Goal: Find contact information: Find contact information

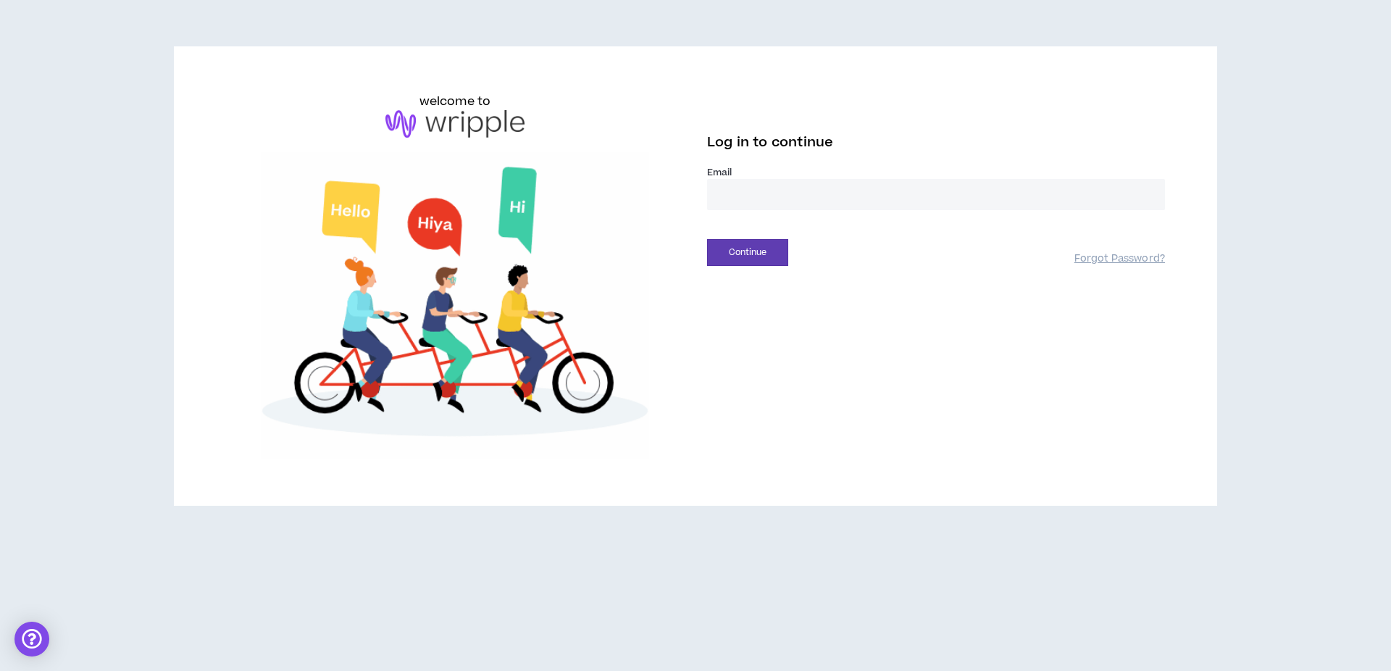
click at [775, 169] on label "Email *" at bounding box center [936, 172] width 458 height 13
click at [775, 183] on input "email" at bounding box center [936, 194] width 458 height 31
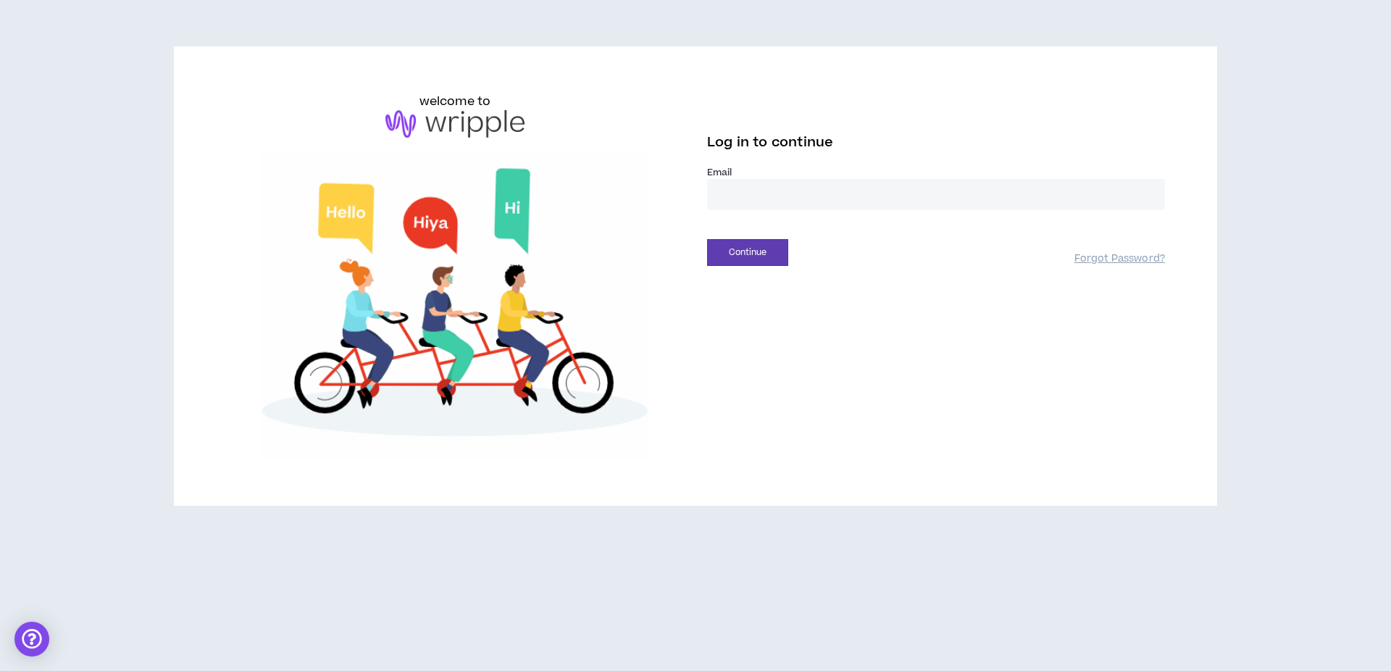
type input "**********"
click at [765, 248] on button "Continue" at bounding box center [747, 252] width 81 height 27
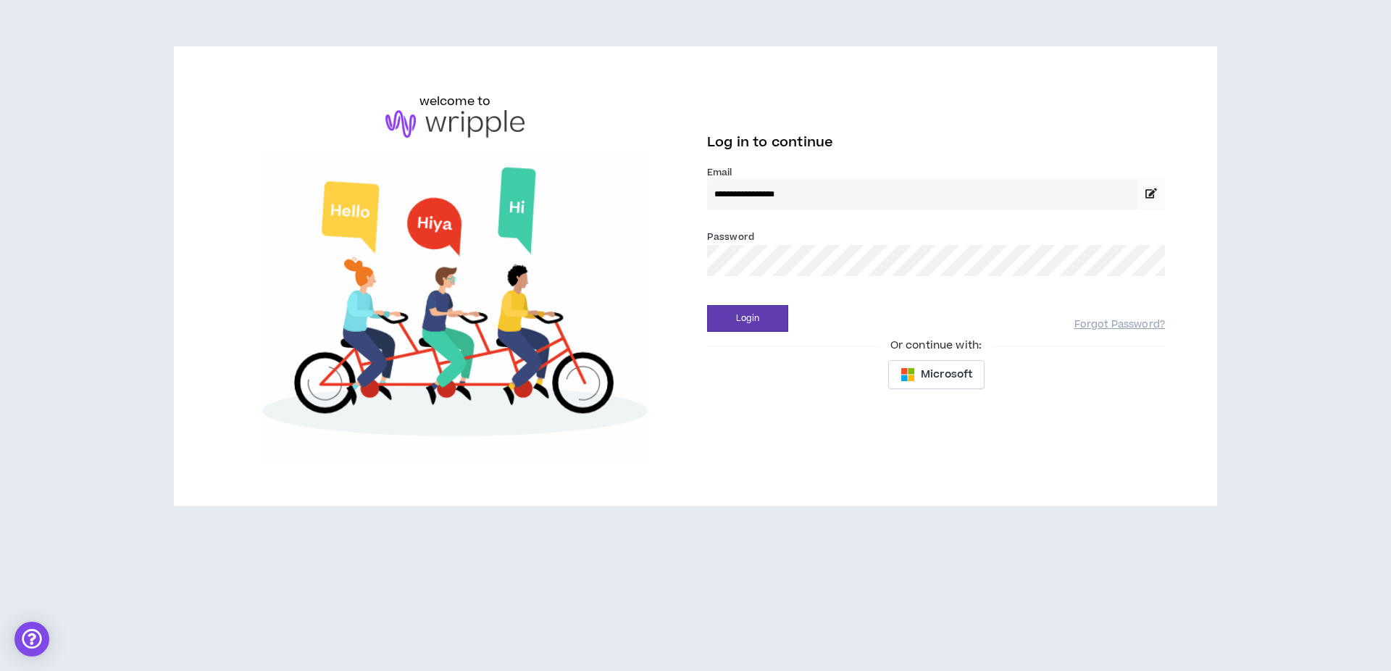
click at [707, 305] on button "Login" at bounding box center [747, 318] width 81 height 27
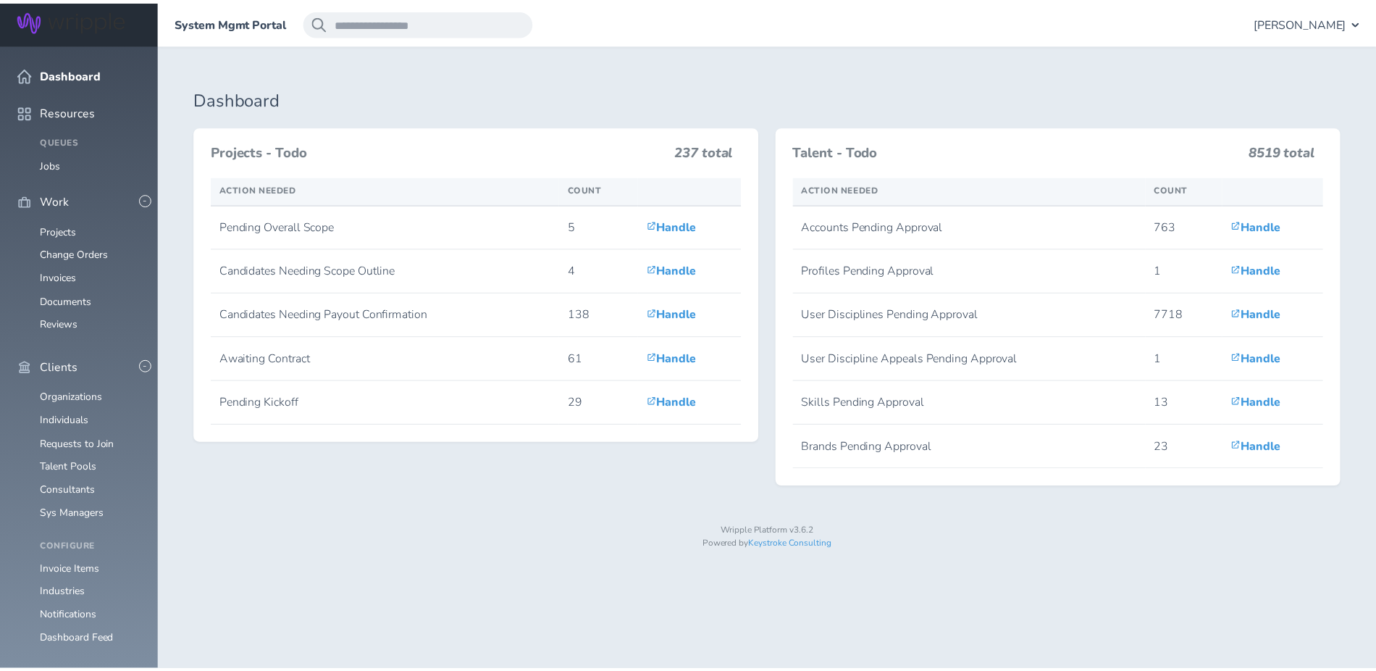
scroll to position [285, 0]
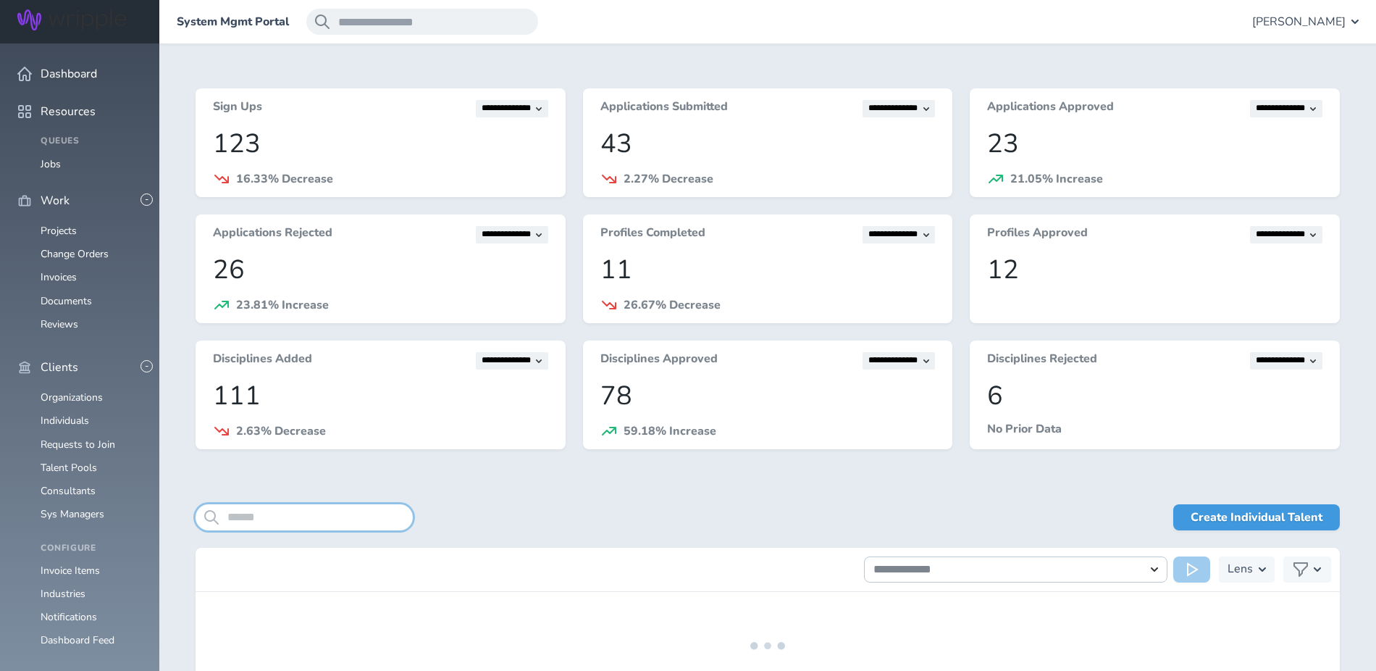
click at [265, 510] on input "search" at bounding box center [304, 517] width 217 height 26
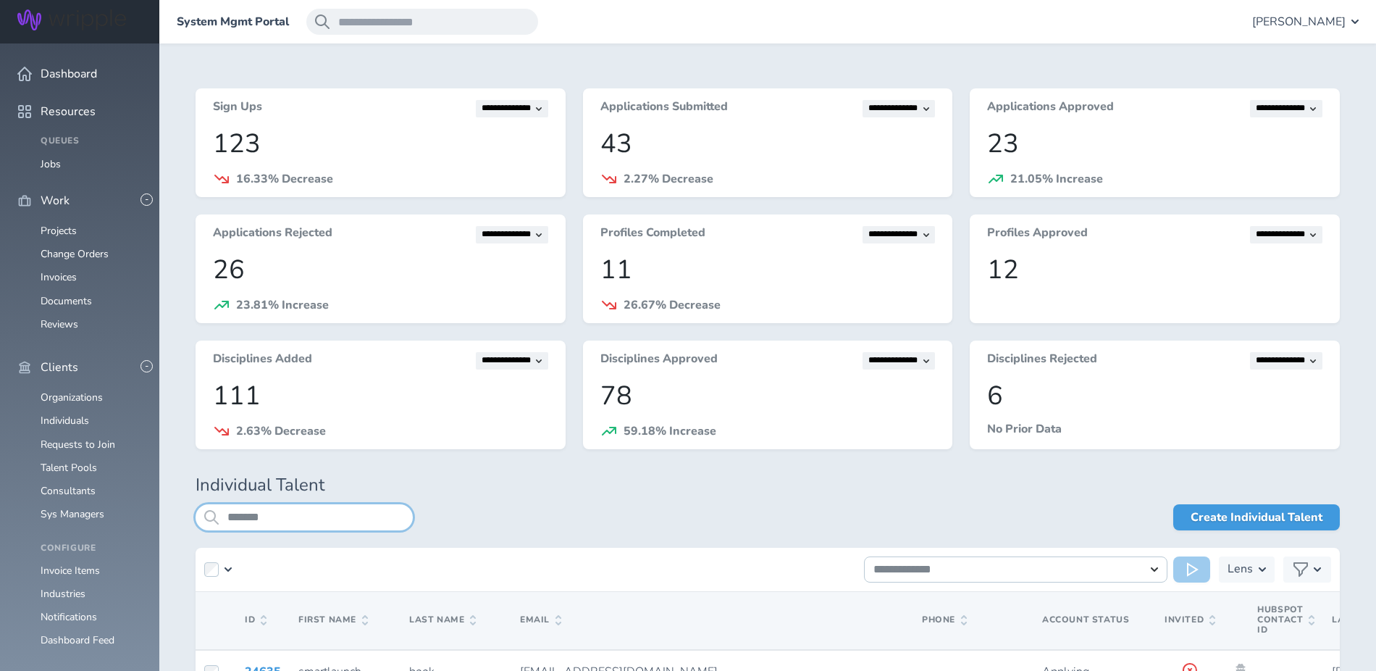
type input "*******"
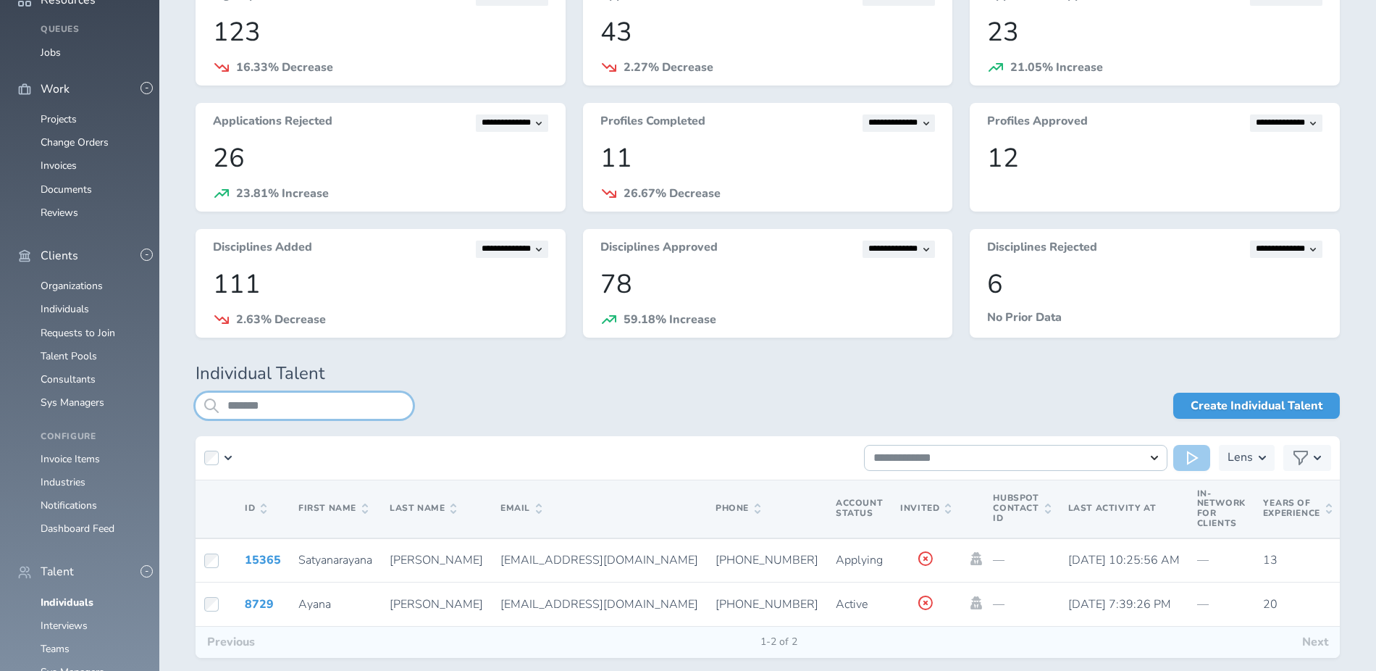
scroll to position [184, 0]
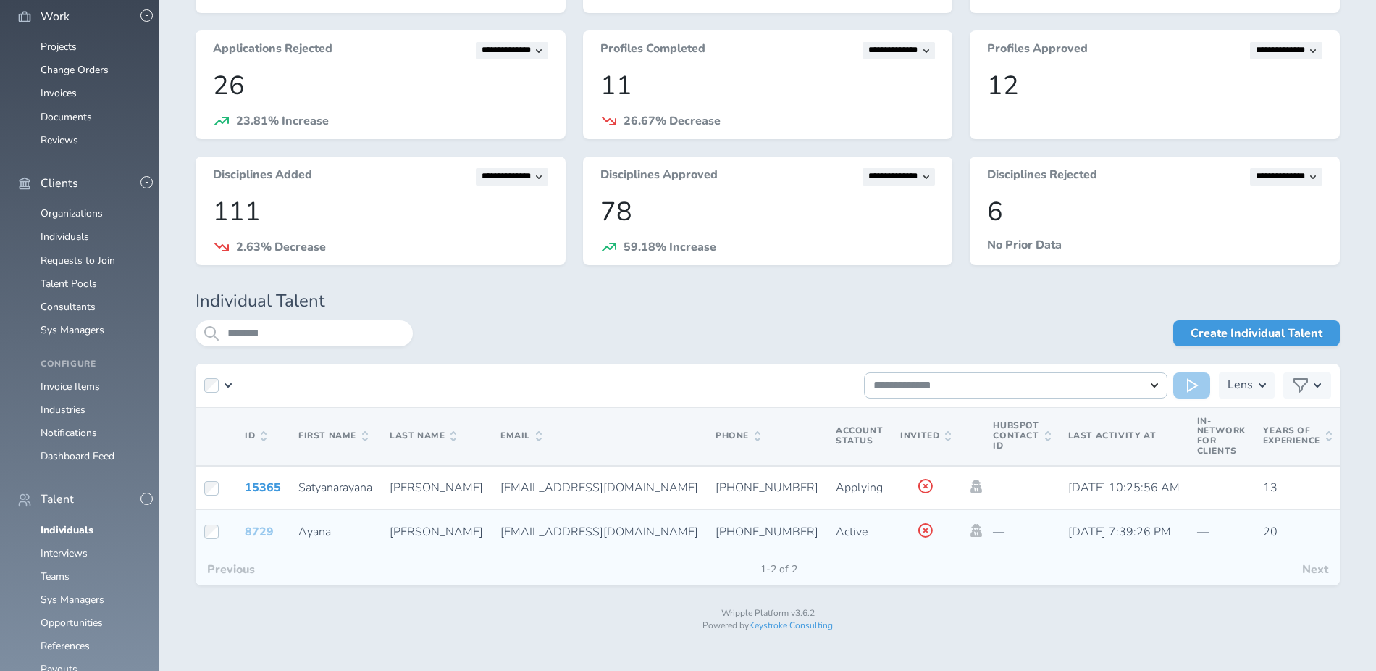
click at [260, 533] on link "8729" at bounding box center [259, 532] width 29 height 16
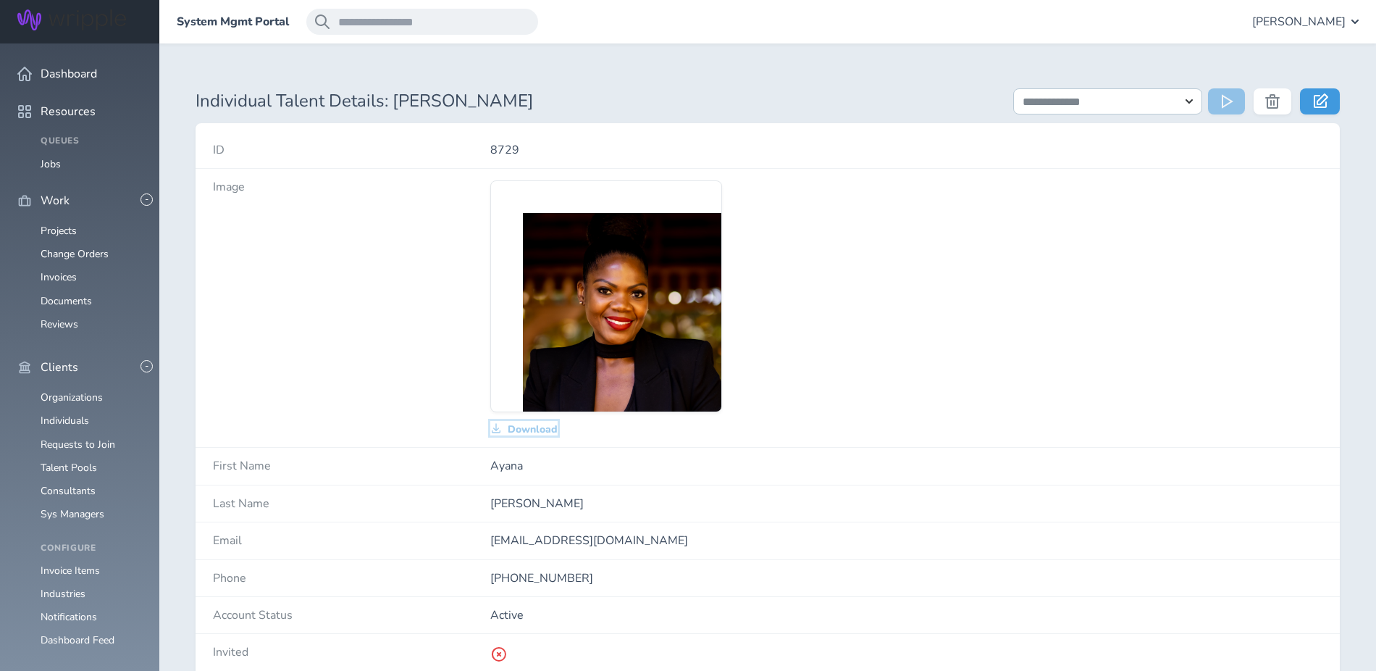
click at [526, 432] on span "Download" at bounding box center [533, 430] width 50 height 12
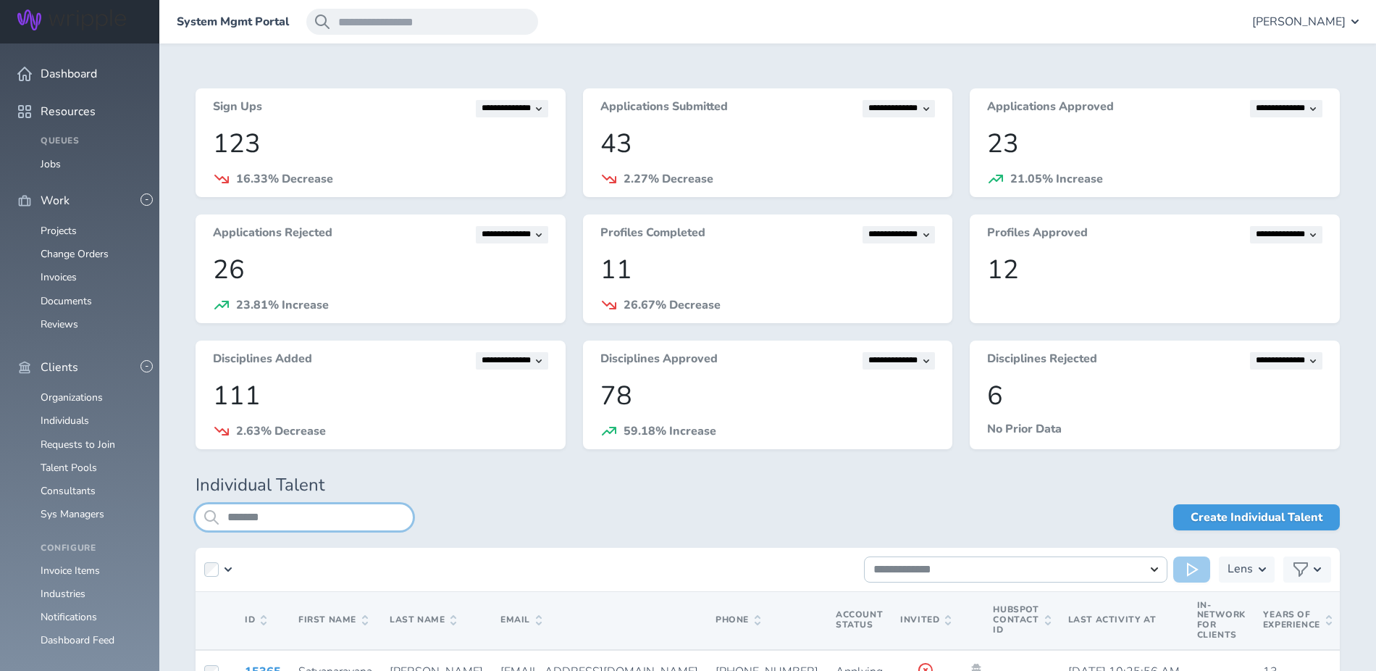
click at [330, 524] on input "*******" at bounding box center [304, 517] width 217 height 26
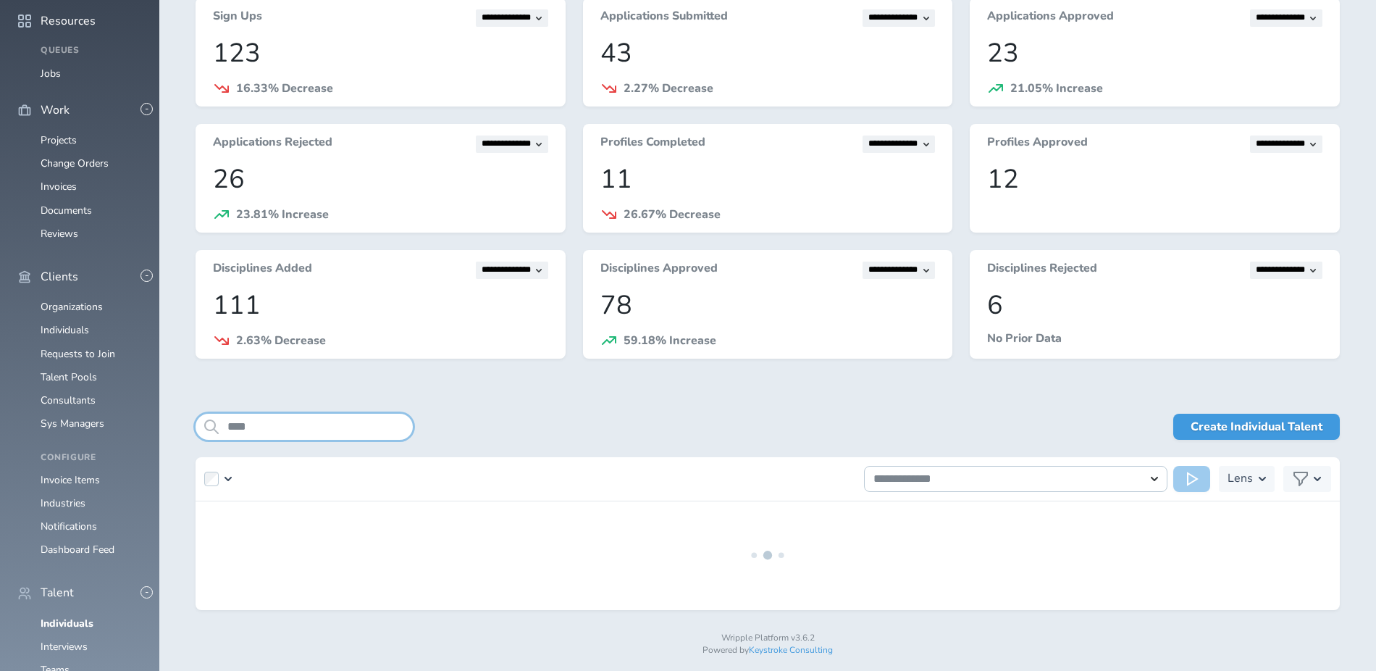
scroll to position [101, 0]
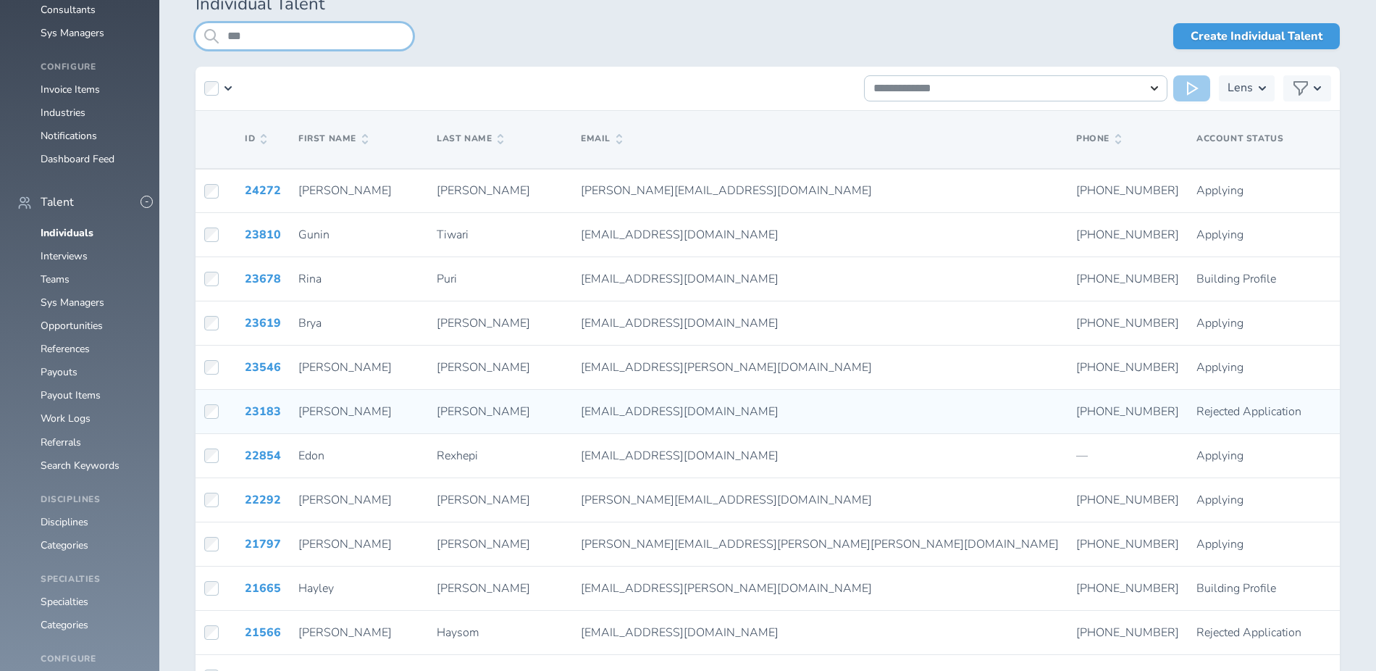
scroll to position [485, 0]
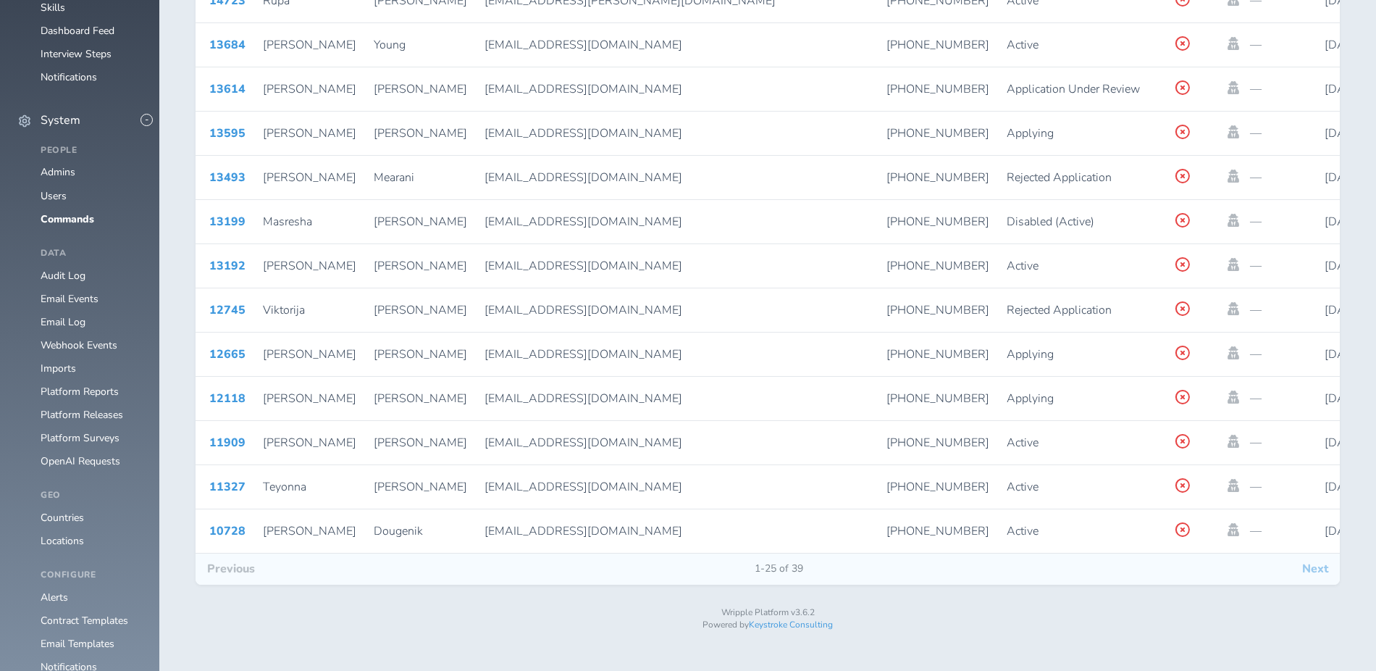
scroll to position [0, 38]
type input "****"
click at [1310, 578] on button "Next" at bounding box center [1315, 568] width 49 height 30
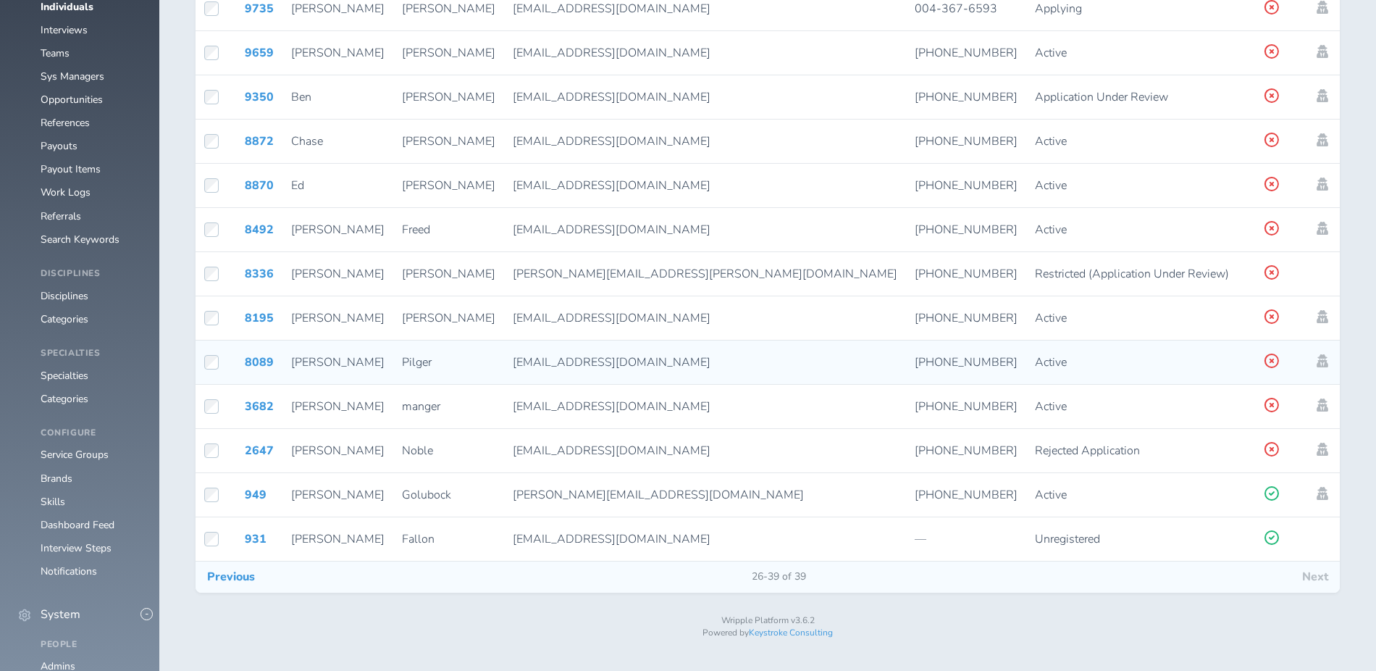
scroll to position [714, 0]
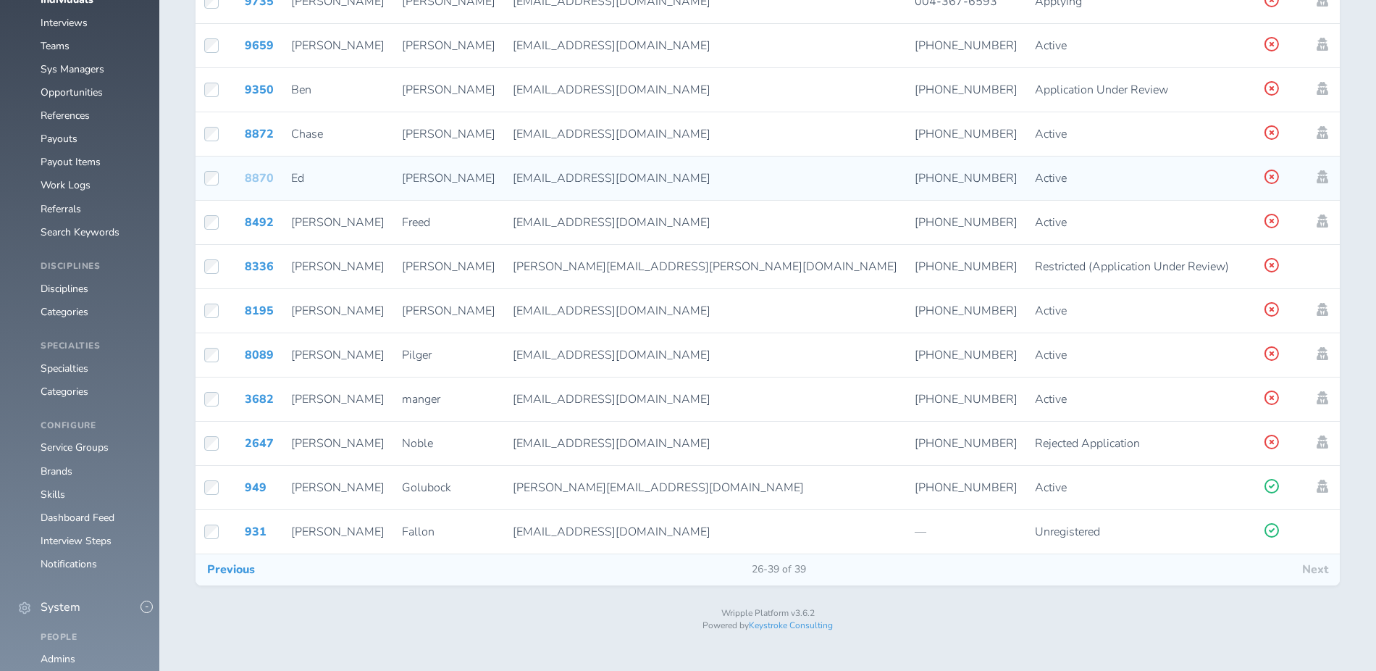
click at [255, 178] on link "8870" at bounding box center [259, 178] width 29 height 16
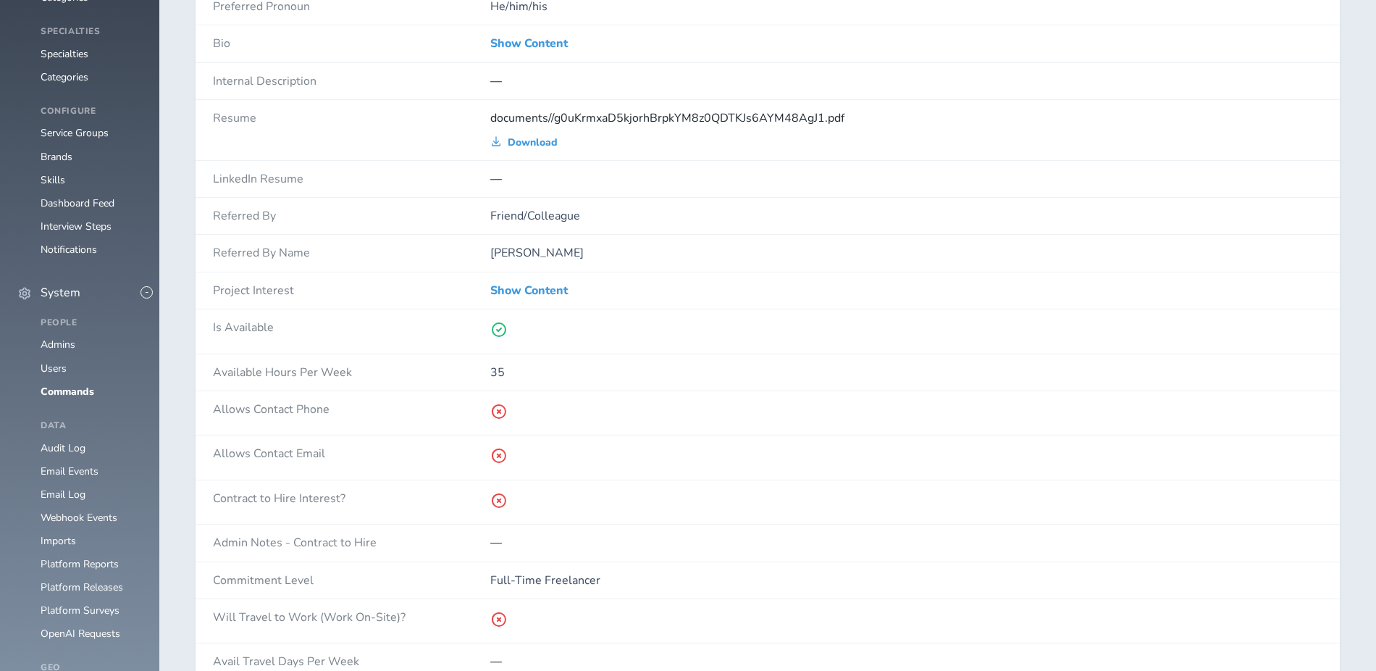
scroll to position [1270, 0]
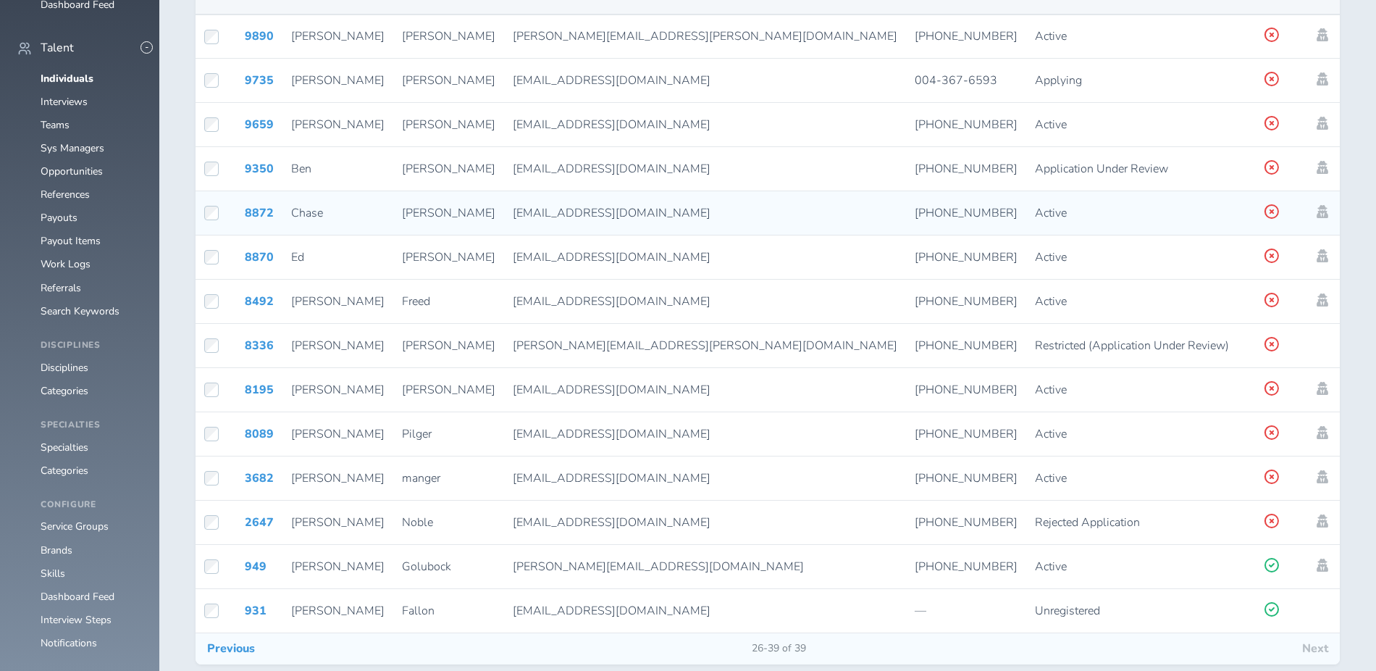
scroll to position [639, 0]
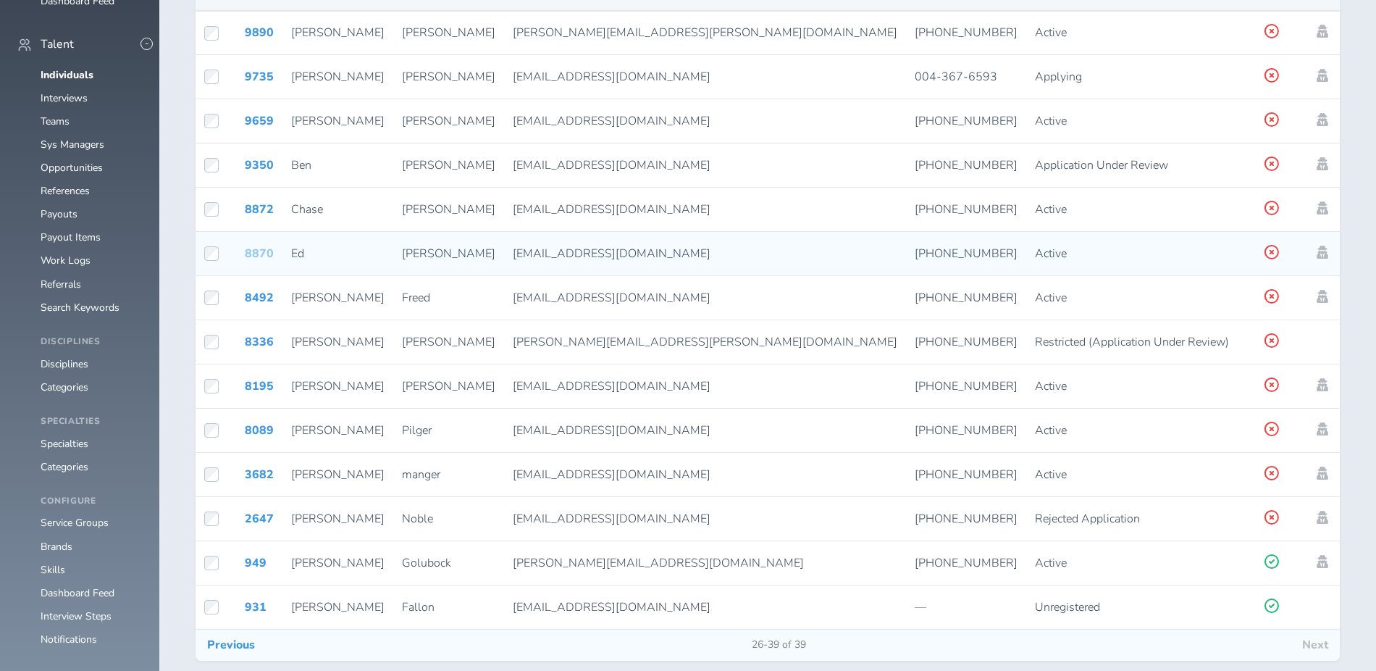
click at [266, 254] on link "8870" at bounding box center [259, 254] width 29 height 16
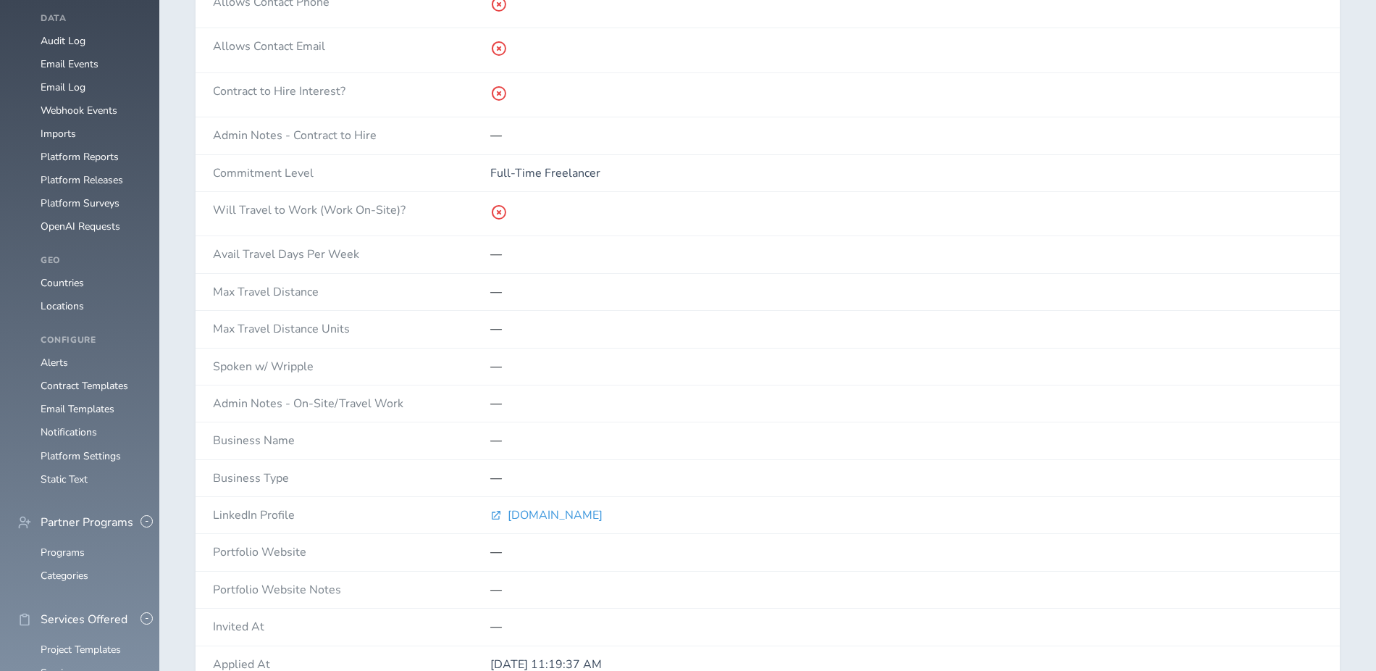
scroll to position [1454, 0]
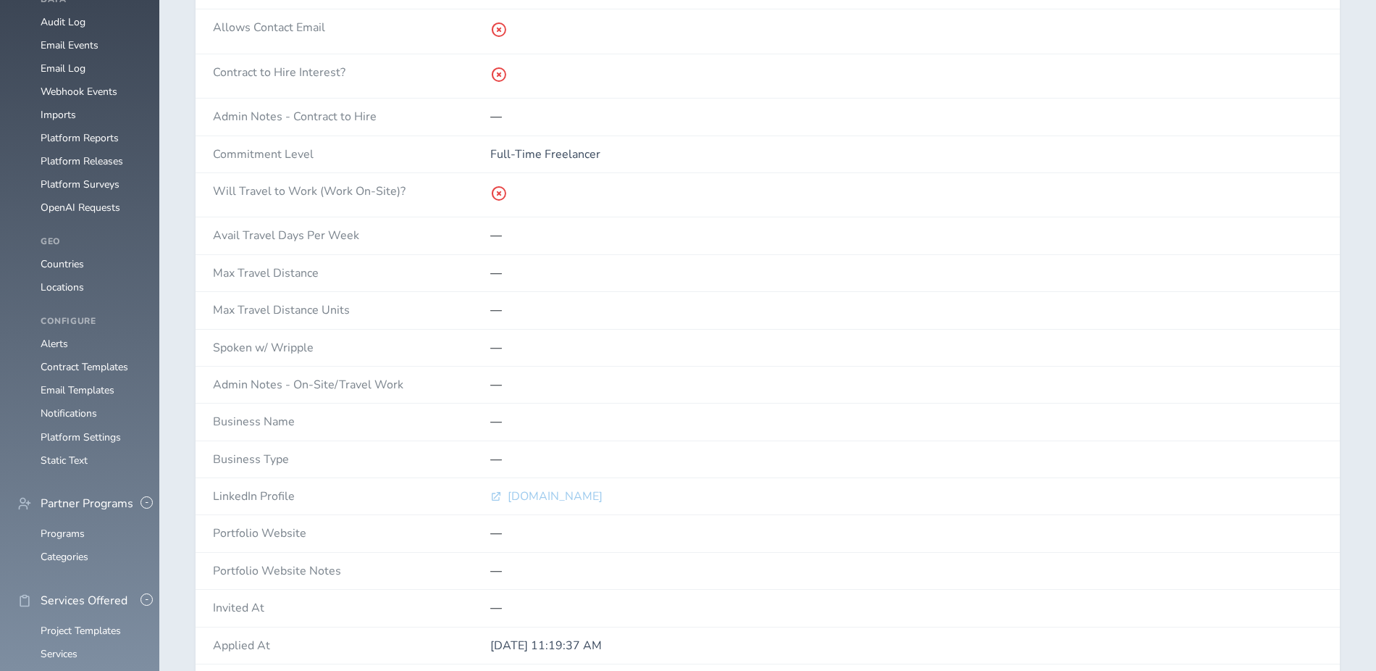
click at [513, 503] on span "[DOMAIN_NAME]" at bounding box center [555, 496] width 95 height 13
